Goal: Find specific page/section: Find specific page/section

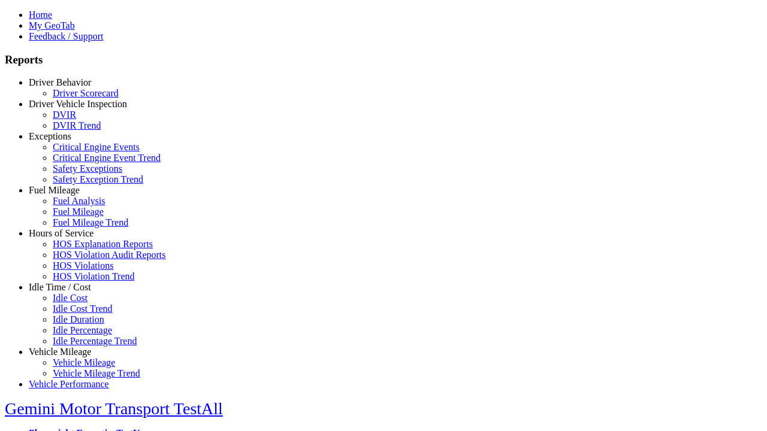
click at [69, 87] on link "Driver Behavior" at bounding box center [60, 82] width 62 height 10
click at [78, 98] on link "Driver Scorecard" at bounding box center [86, 93] width 66 height 10
select select
